Goal: Task Accomplishment & Management: Use online tool/utility

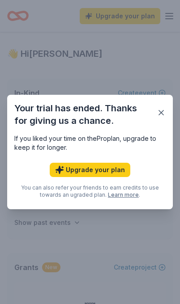
click at [164, 141] on div "If you liked your time on the Pro plan, upgrade to keep it for longer." at bounding box center [89, 144] width 151 height 21
click at [161, 137] on div "If you liked your time on the Pro plan, upgrade to keep it for longer." at bounding box center [89, 144] width 151 height 21
click at [161, 138] on div "If you liked your time on the Pro plan, upgrade to keep it for longer." at bounding box center [89, 144] width 151 height 21
click at [163, 136] on div "If you liked your time on the Pro plan, upgrade to keep it for longer." at bounding box center [89, 144] width 151 height 21
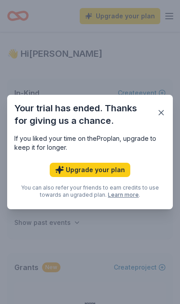
click at [161, 142] on div "If you liked your time on the Pro plan, upgrade to keep it for longer." at bounding box center [89, 144] width 151 height 21
click at [162, 137] on div "If you liked your time on the Pro plan, upgrade to keep it for longer." at bounding box center [89, 144] width 151 height 21
click at [162, 138] on div "If you liked your time on the Pro plan, upgrade to keep it for longer." at bounding box center [89, 144] width 151 height 21
click at [162, 137] on div "If you liked your time on the Pro plan, upgrade to keep it for longer." at bounding box center [89, 144] width 151 height 21
click at [163, 137] on div "If you liked your time on the Pro plan, upgrade to keep it for longer." at bounding box center [89, 144] width 151 height 21
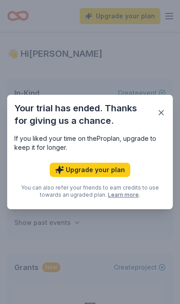
click at [75, 194] on div "You can also refer your friends to earn credits to use towards an ugraded plan.…" at bounding box center [89, 193] width 151 height 18
click at [161, 141] on div "If you liked your time on the Pro plan, upgrade to keep it for longer." at bounding box center [89, 144] width 151 height 21
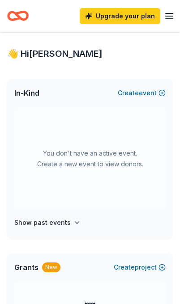
click at [174, 15] on icon "button" at bounding box center [169, 16] width 11 height 11
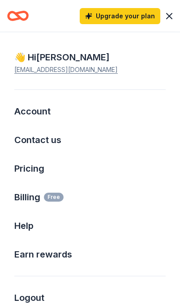
click at [18, 22] on html "Upgrade your plan Earn Rewards 👋 Hi [PERSON_NAME] In-Kind Create new event You …" at bounding box center [90, 152] width 180 height 304
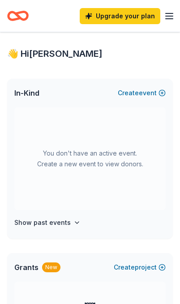
click at [153, 89] on button "Create new event" at bounding box center [142, 93] width 48 height 11
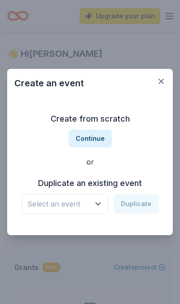
click at [85, 141] on button "Continue" at bounding box center [89, 139] width 43 height 18
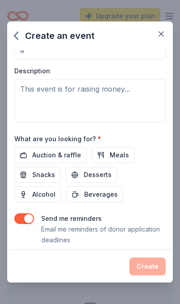
scroll to position [277, 0]
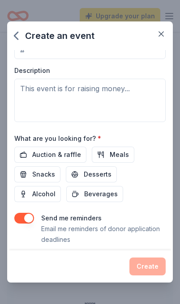
click at [38, 157] on span "Auction & raffle" at bounding box center [56, 154] width 49 height 11
